Goal: Go to known website: Go to known website

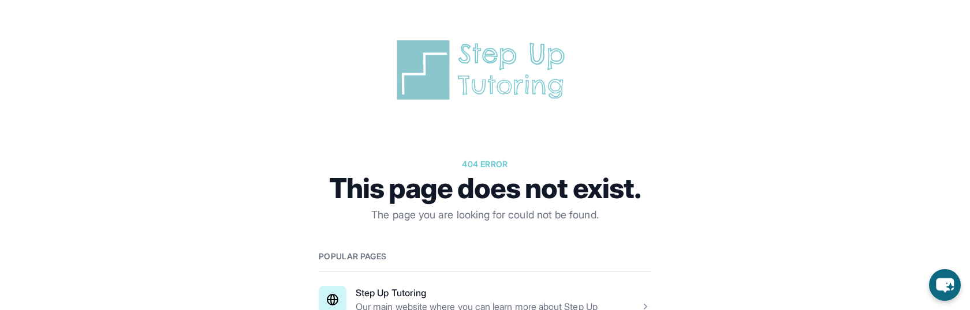
click at [173, 23] on div at bounding box center [485, 51] width 702 height 103
